Goal: Navigation & Orientation: Find specific page/section

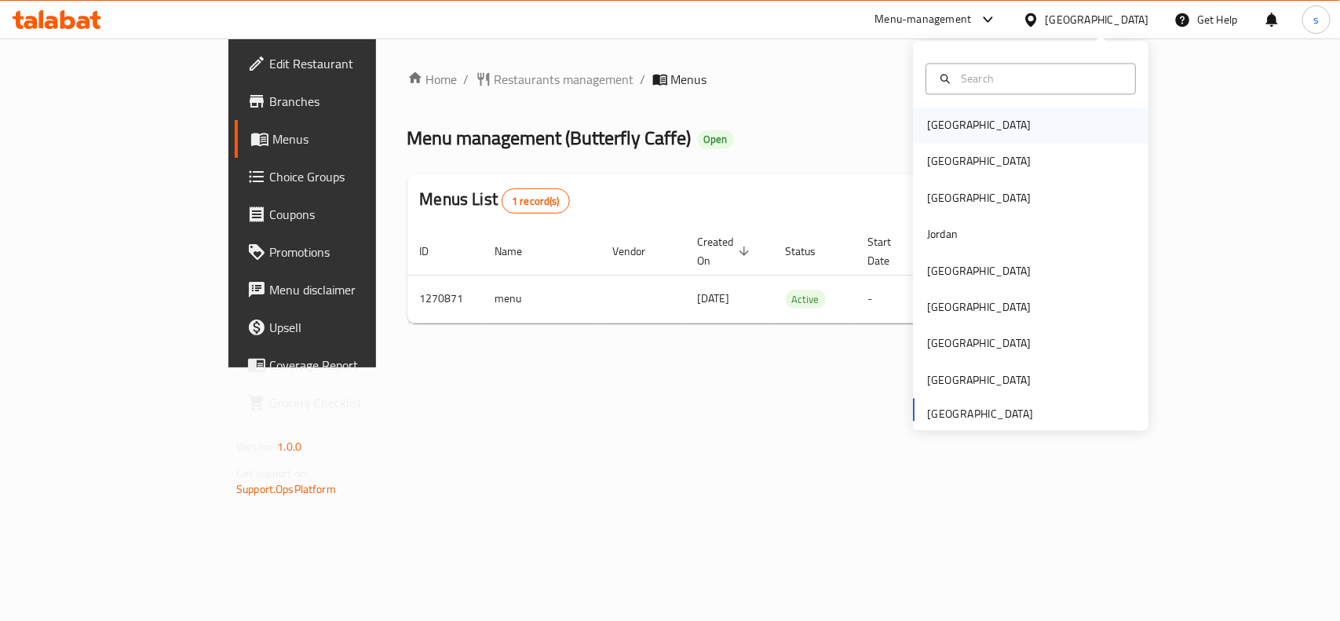
click at [935, 127] on div "[GEOGRAPHIC_DATA]" at bounding box center [979, 125] width 104 height 17
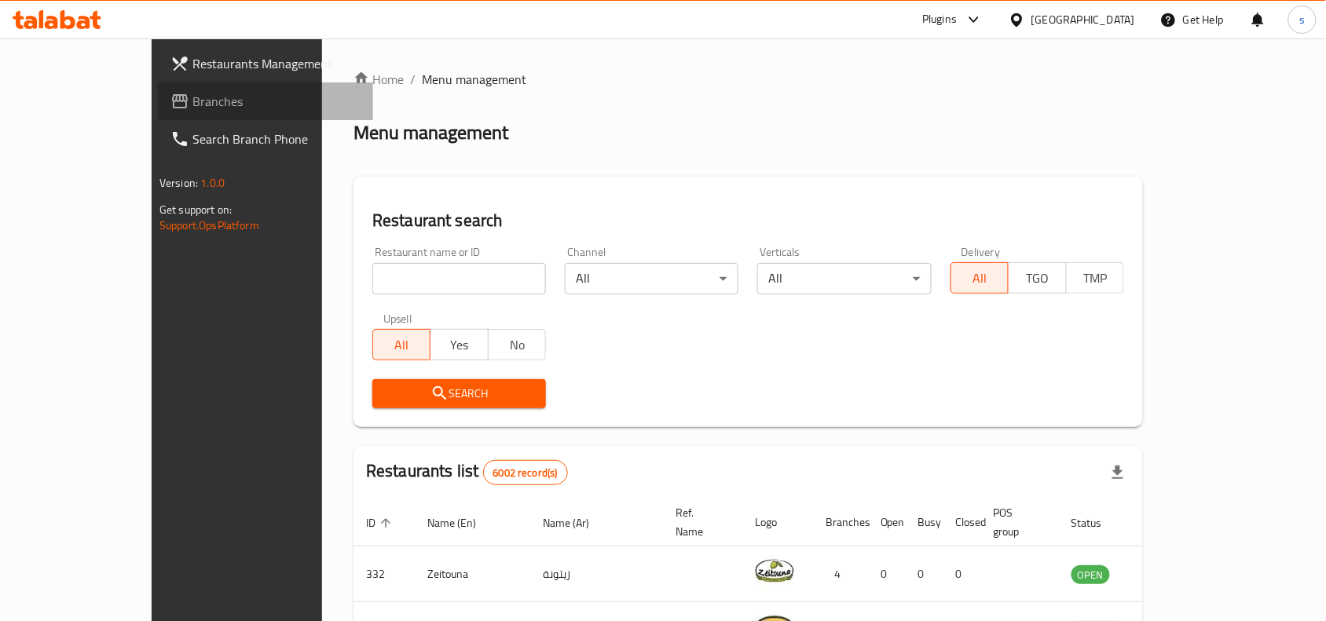
click at [192, 97] on span "Branches" at bounding box center [276, 101] width 168 height 19
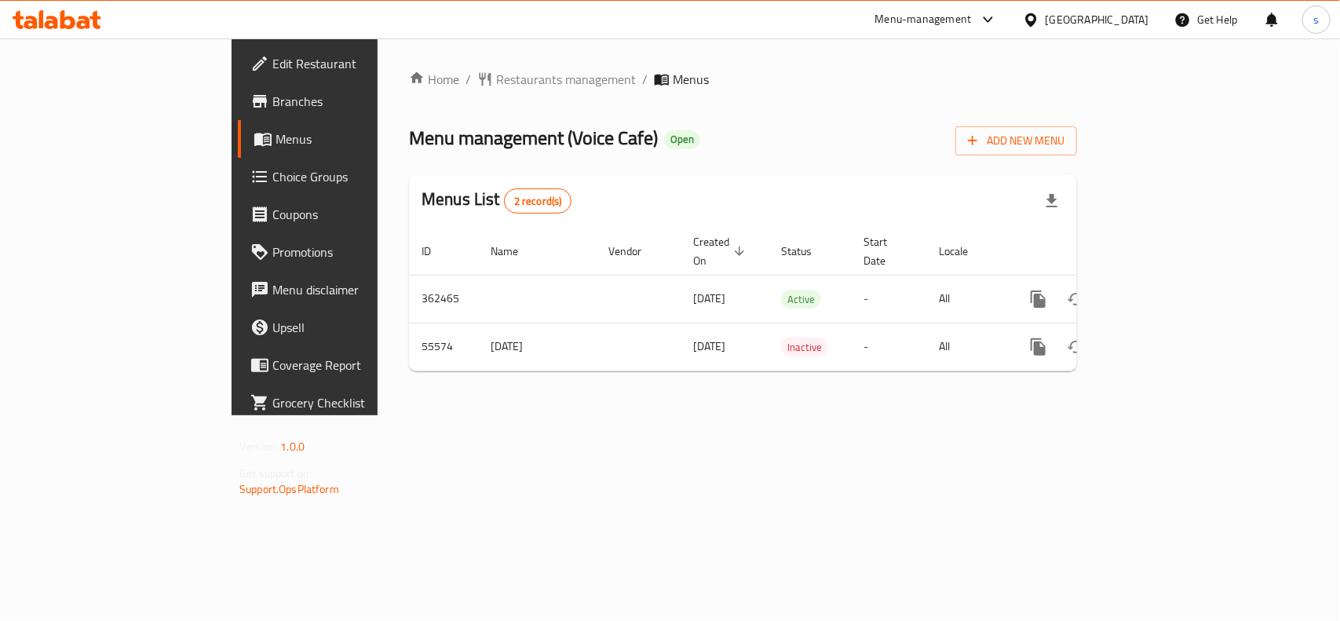
click at [1121, 17] on div "[GEOGRAPHIC_DATA]" at bounding box center [1098, 19] width 104 height 17
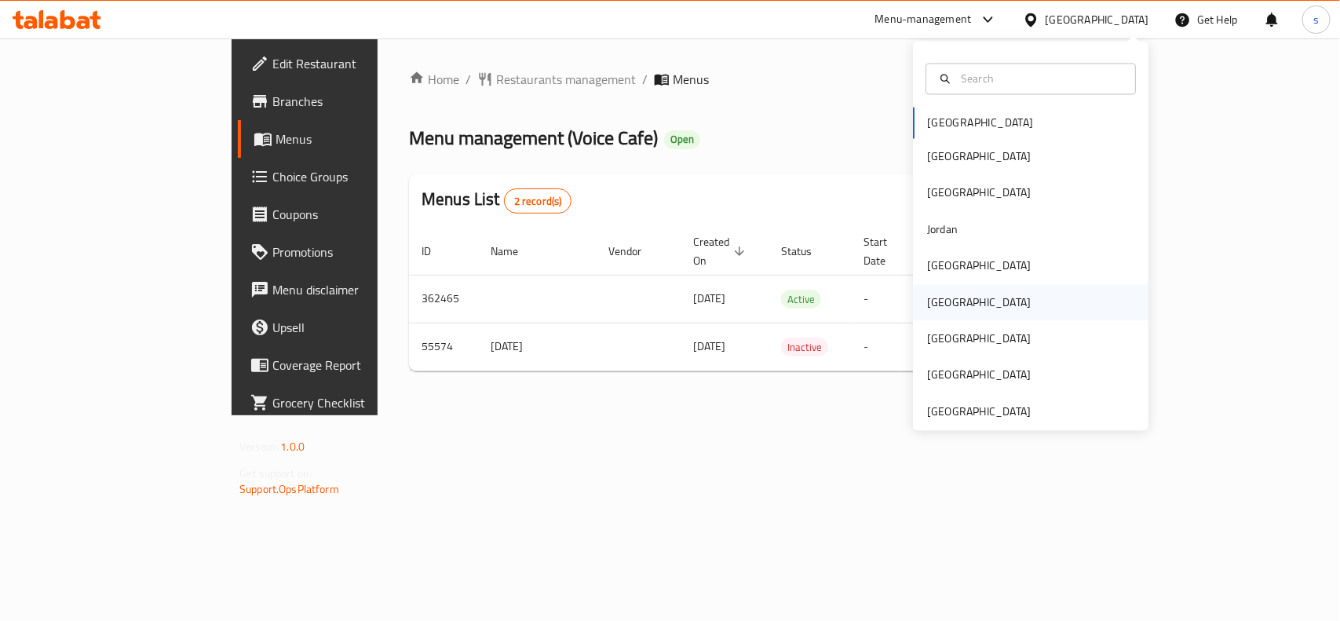
click at [929, 303] on div "[GEOGRAPHIC_DATA]" at bounding box center [979, 302] width 104 height 17
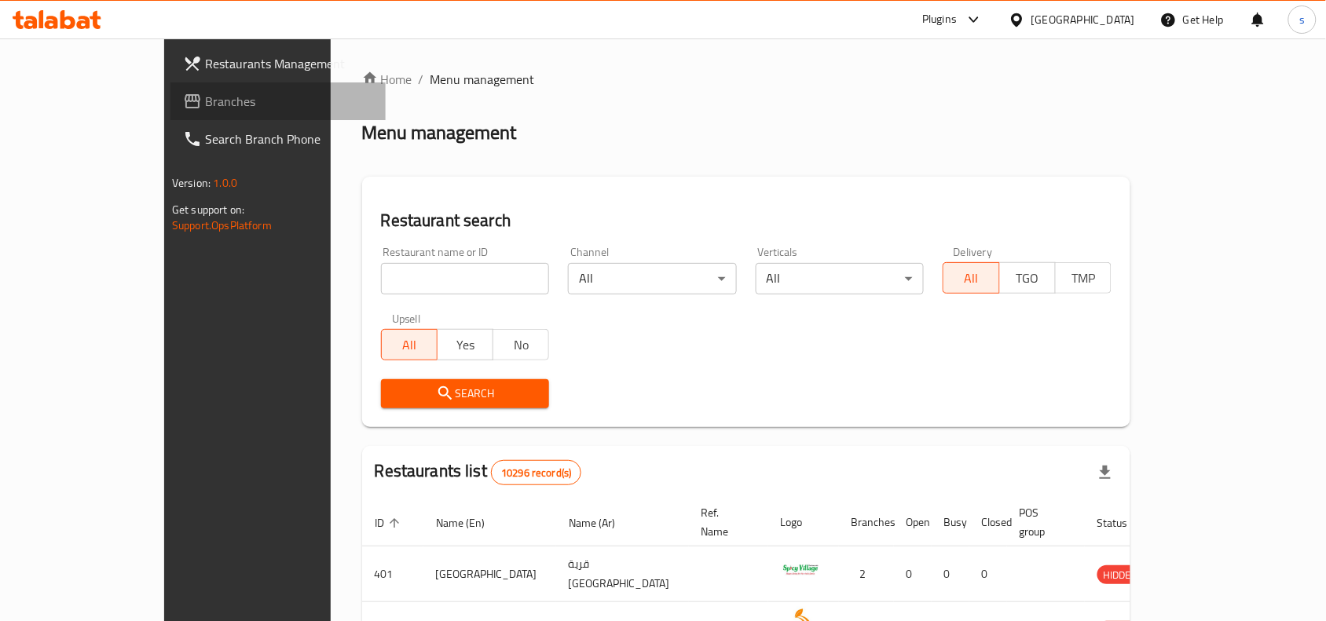
click at [205, 101] on span "Branches" at bounding box center [289, 101] width 168 height 19
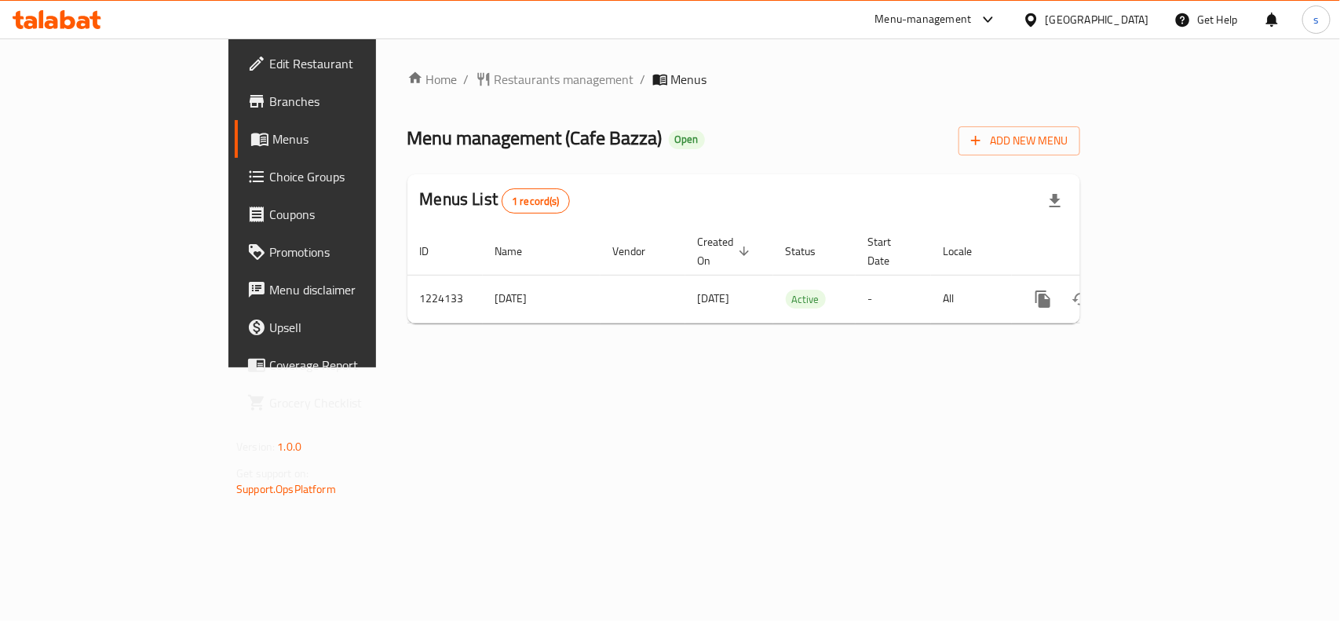
click at [1125, 21] on div "[GEOGRAPHIC_DATA]" at bounding box center [1098, 19] width 104 height 17
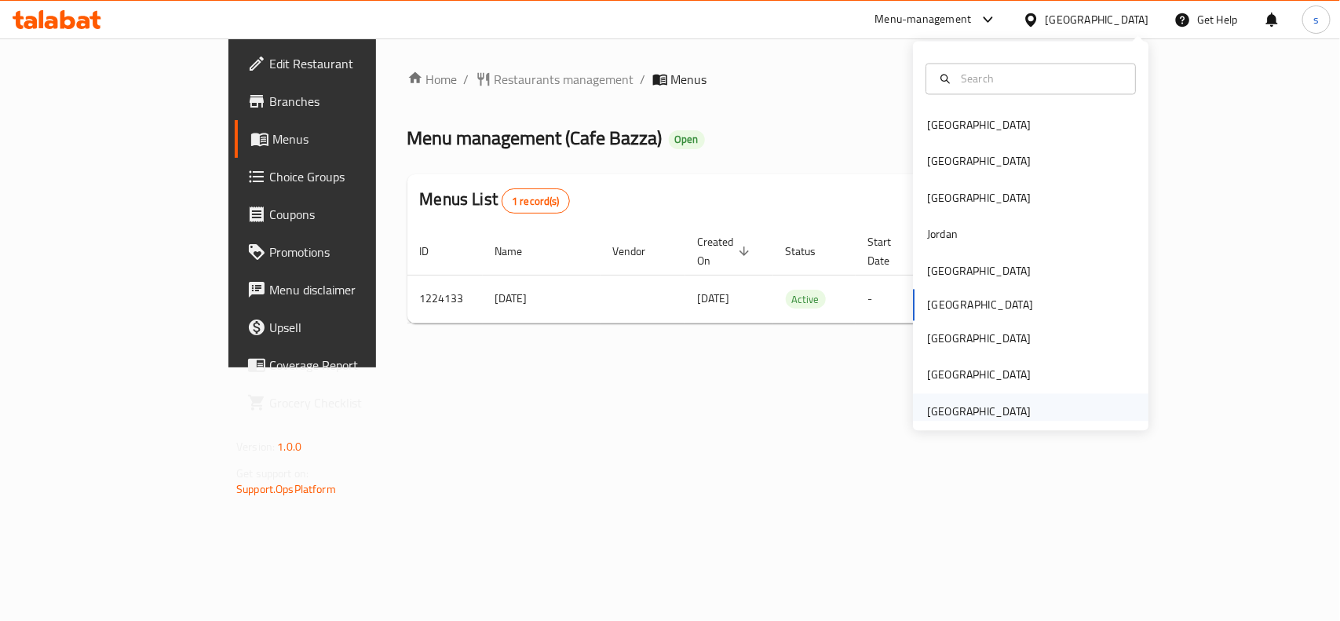
click at [1007, 412] on div "[GEOGRAPHIC_DATA]" at bounding box center [979, 411] width 104 height 17
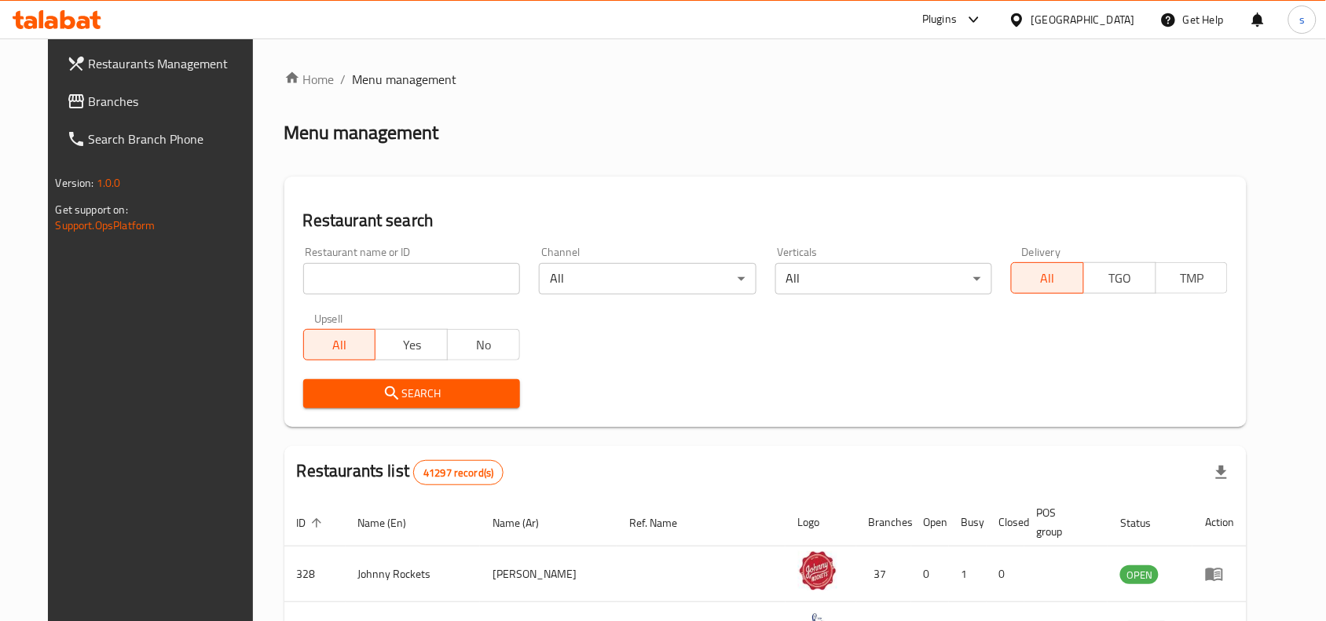
drag, startPoint x: 53, startPoint y: 102, endPoint x: 45, endPoint y: 111, distance: 12.2
click at [89, 102] on span "Branches" at bounding box center [173, 101] width 168 height 19
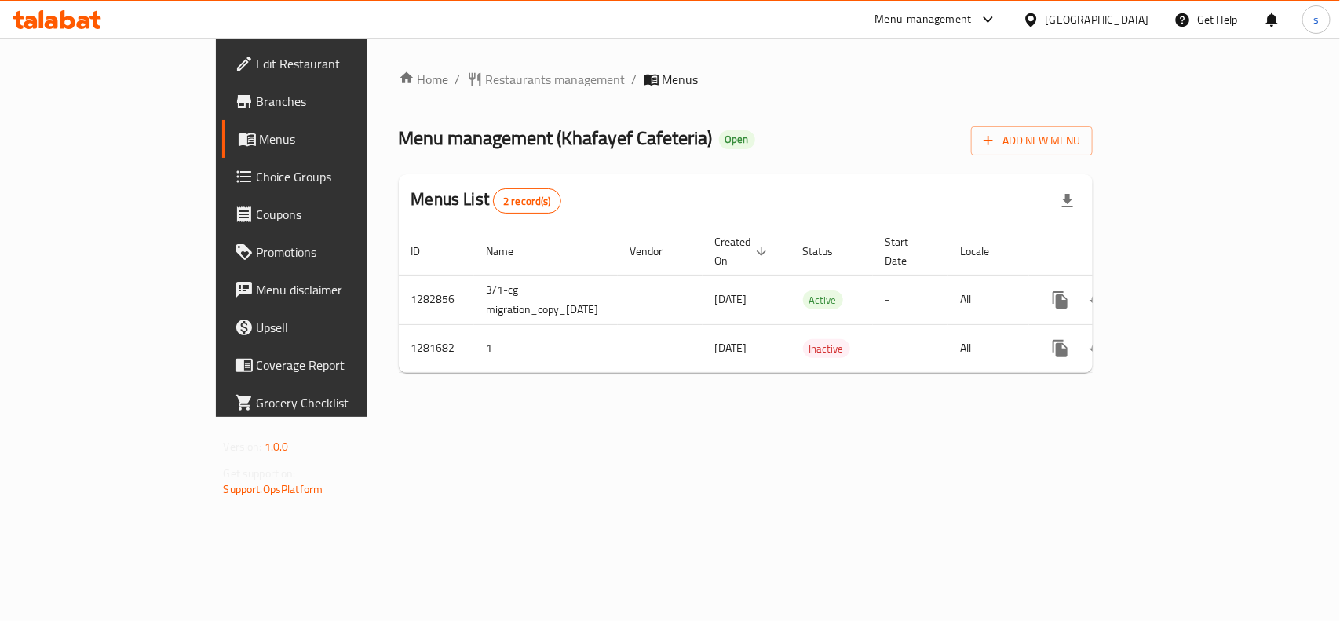
click at [1116, 24] on div "[GEOGRAPHIC_DATA]" at bounding box center [1098, 19] width 104 height 17
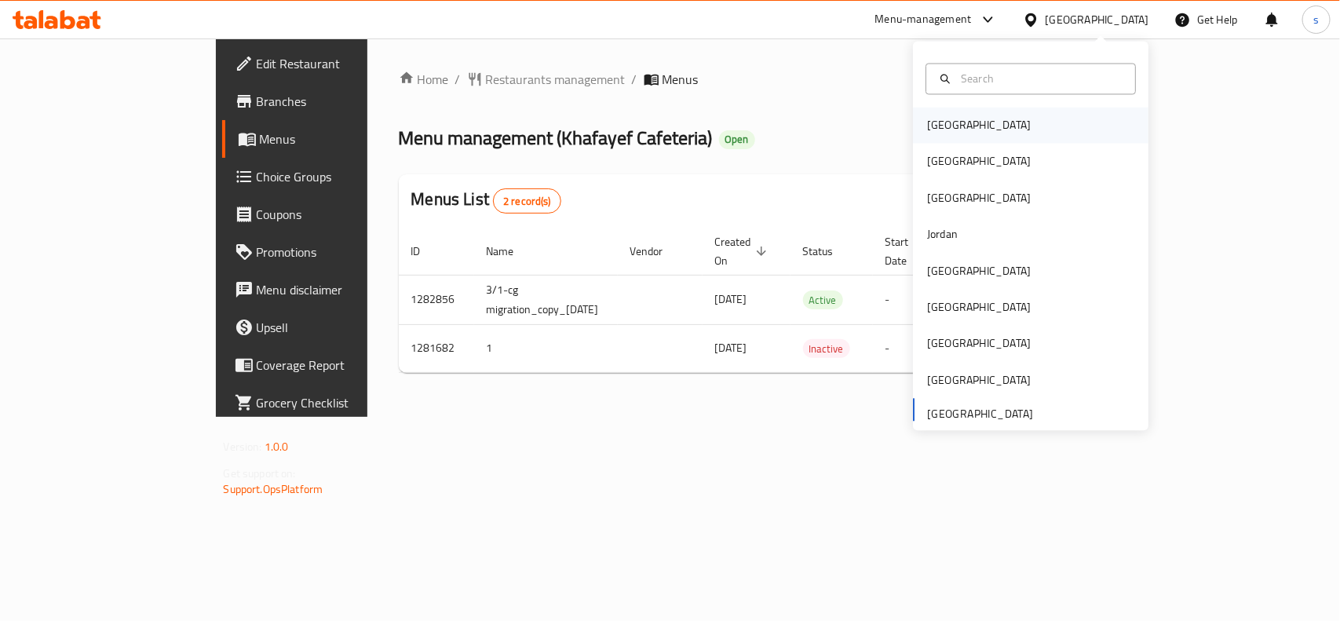
click at [923, 114] on div "[GEOGRAPHIC_DATA]" at bounding box center [979, 126] width 129 height 36
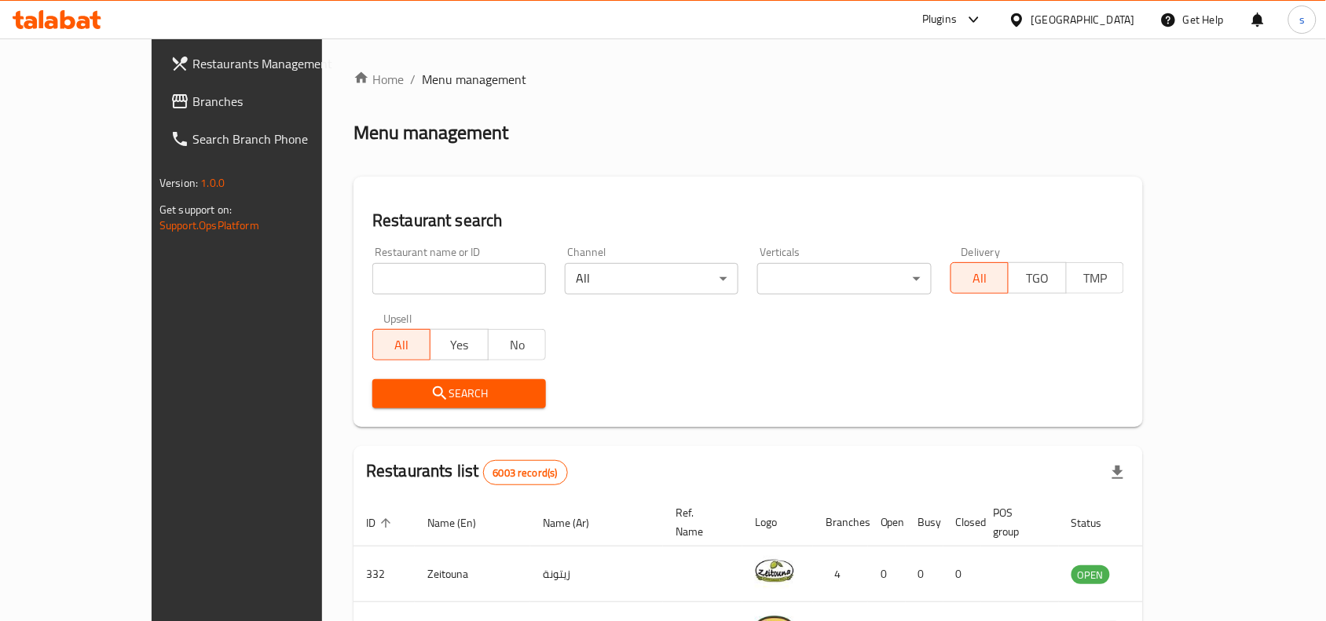
click at [1120, 16] on div "[GEOGRAPHIC_DATA]" at bounding box center [1083, 19] width 104 height 17
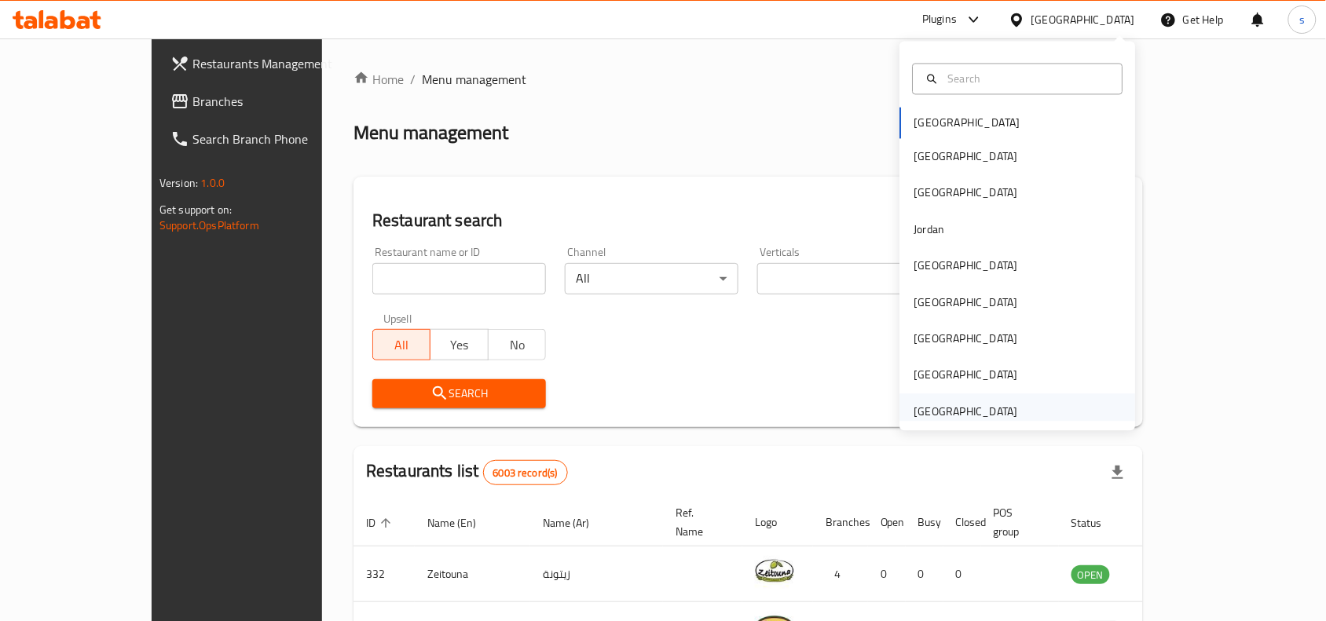
click at [971, 404] on div "[GEOGRAPHIC_DATA]" at bounding box center [966, 411] width 104 height 17
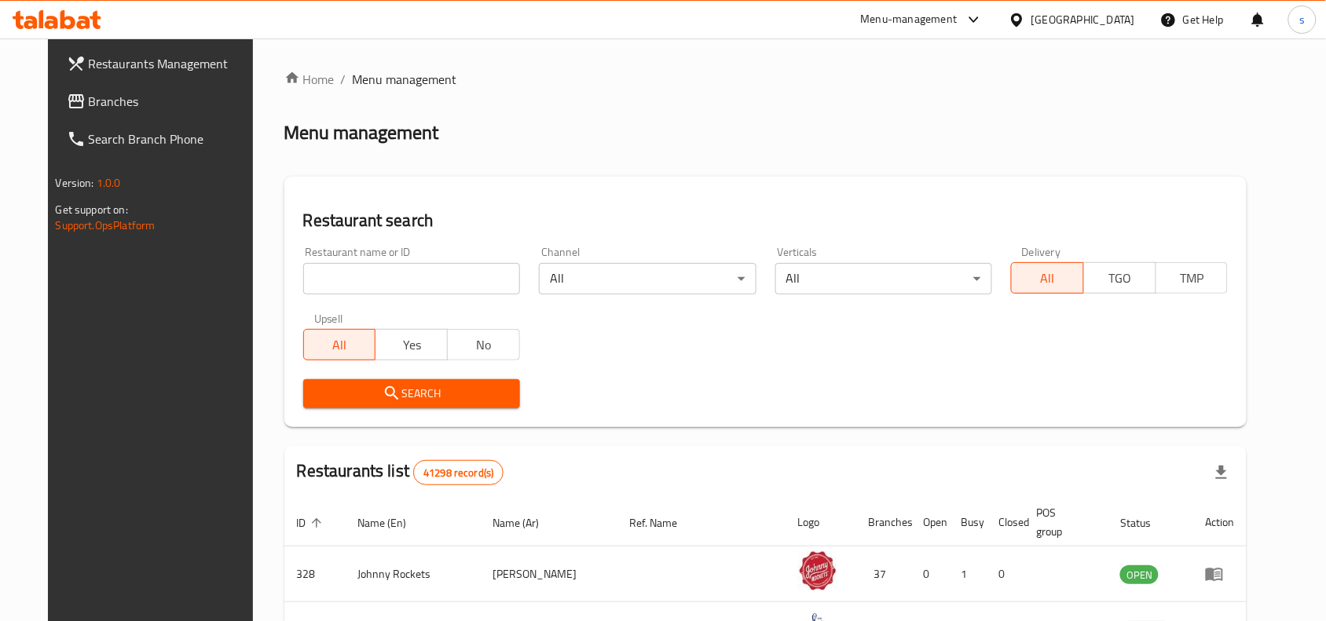
click at [89, 96] on span "Branches" at bounding box center [173, 101] width 168 height 19
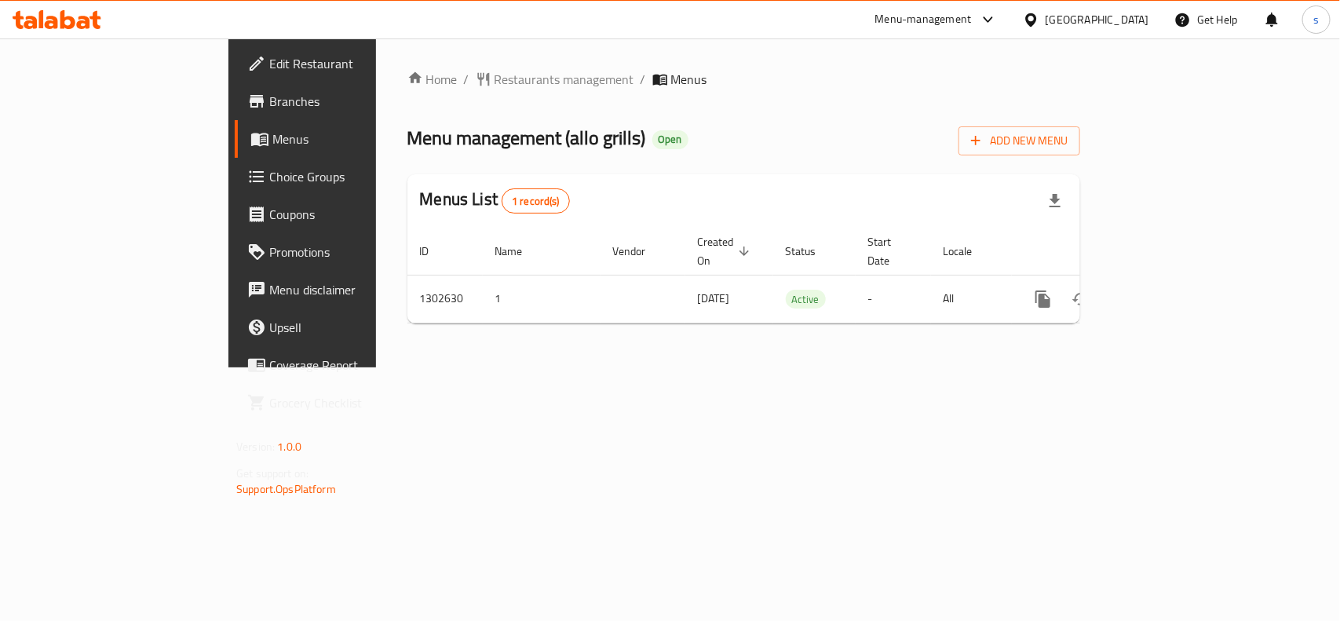
click at [1090, 21] on div "[GEOGRAPHIC_DATA]" at bounding box center [1098, 19] width 104 height 17
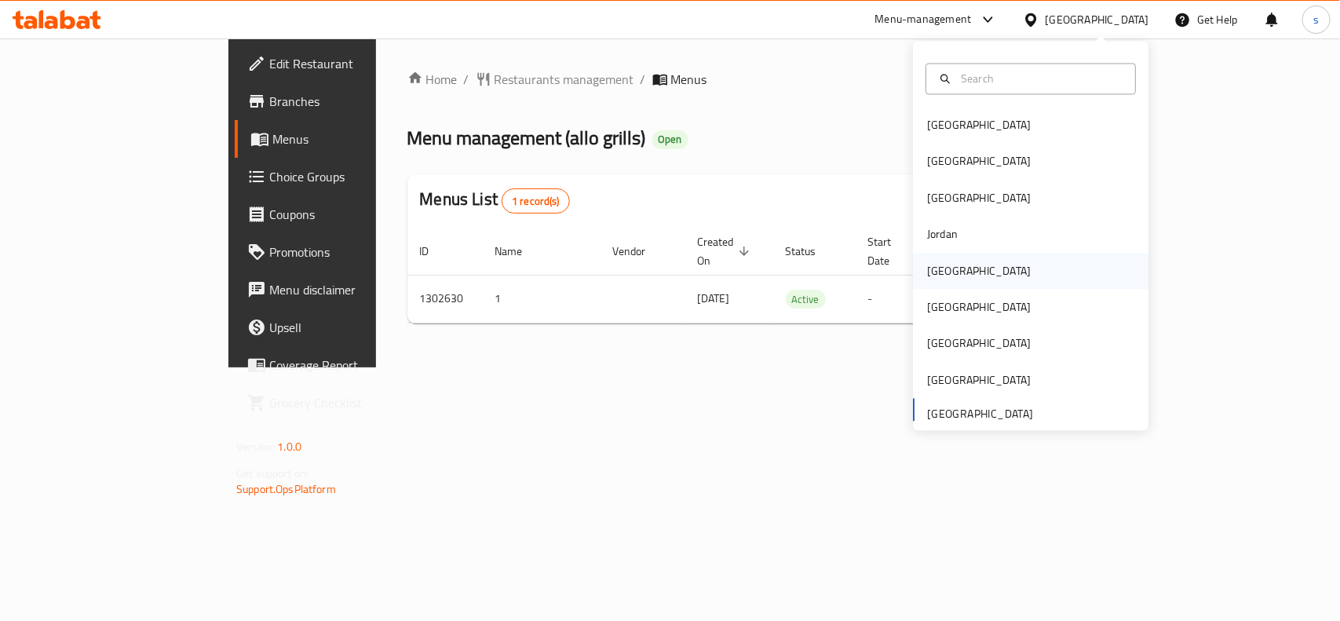
click at [939, 276] on div "[GEOGRAPHIC_DATA]" at bounding box center [979, 270] width 104 height 17
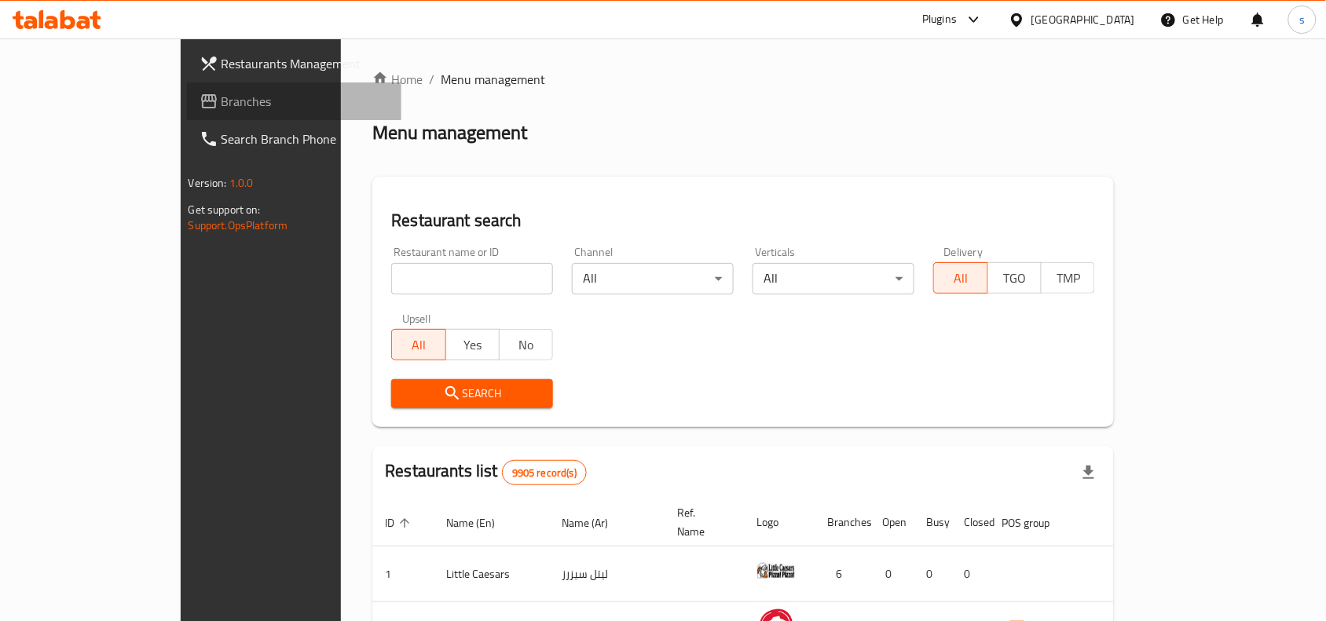
click at [221, 95] on span "Branches" at bounding box center [305, 101] width 168 height 19
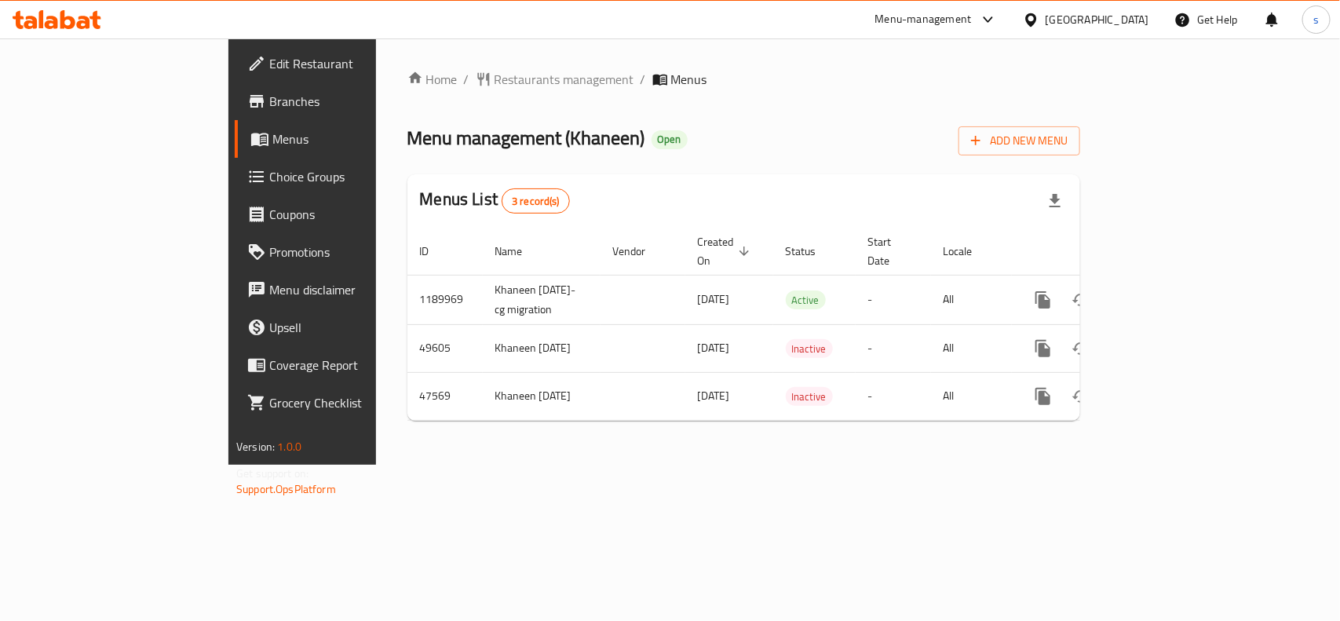
click at [1139, 17] on div "[GEOGRAPHIC_DATA]" at bounding box center [1098, 19] width 104 height 17
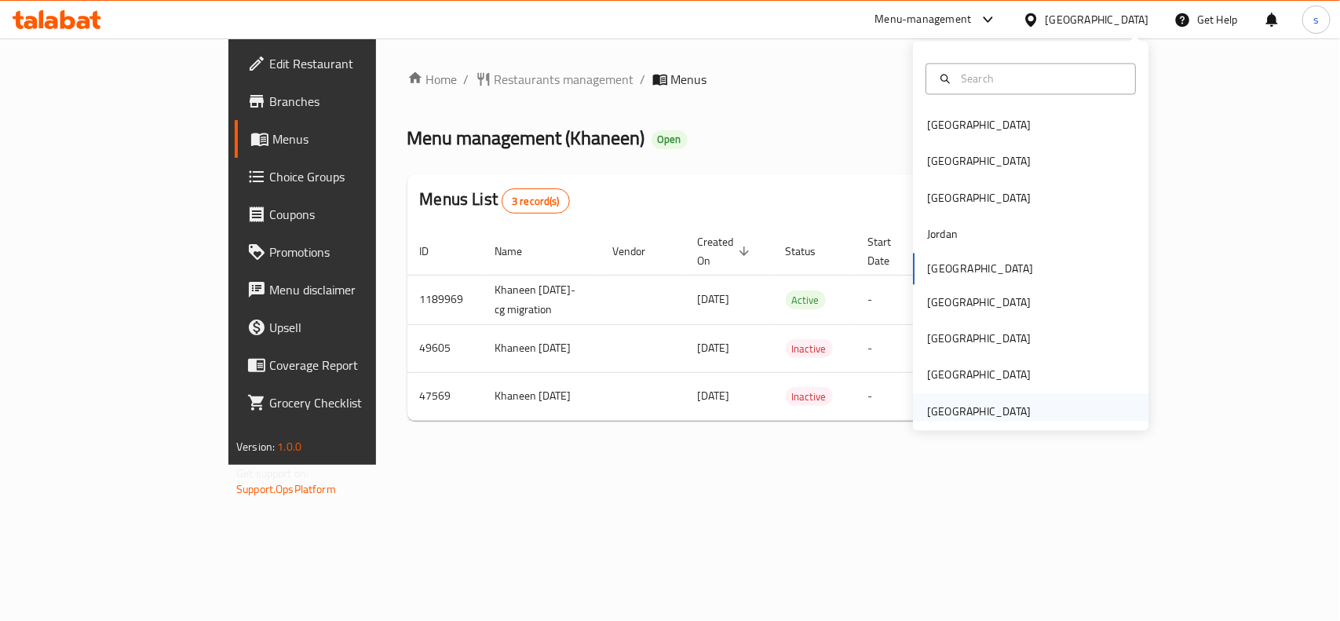
click at [1008, 414] on div "[GEOGRAPHIC_DATA]" at bounding box center [979, 411] width 104 height 17
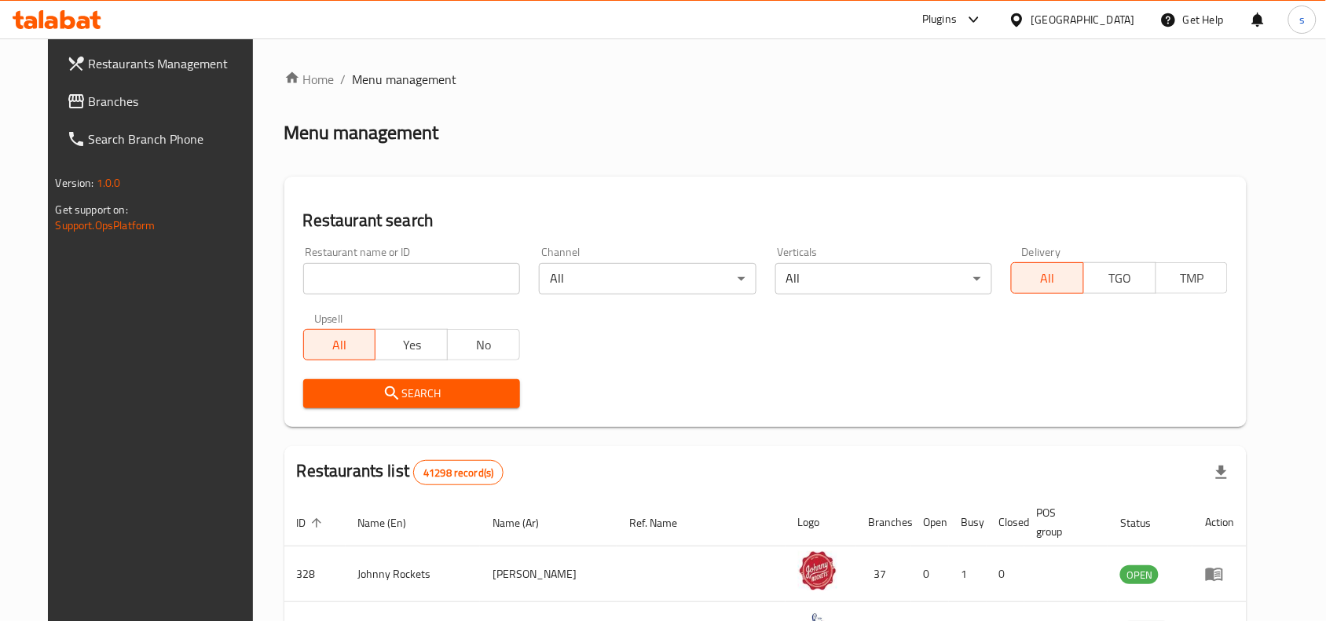
drag, startPoint x: 79, startPoint y: 104, endPoint x: 12, endPoint y: 118, distance: 68.1
click at [89, 104] on span "Branches" at bounding box center [173, 101] width 168 height 19
